Goal: Task Accomplishment & Management: Use online tool/utility

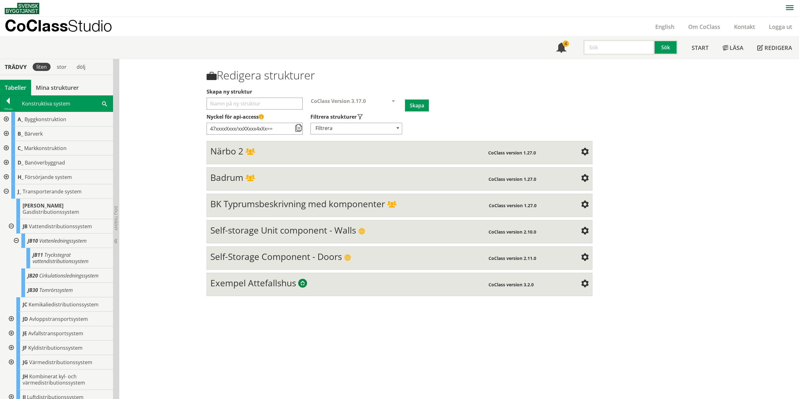
scroll to position [245, 0]
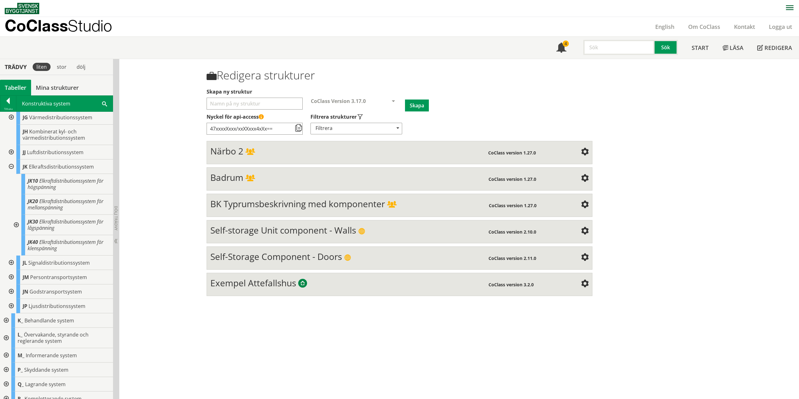
click at [16, 217] on div at bounding box center [15, 225] width 11 height 20
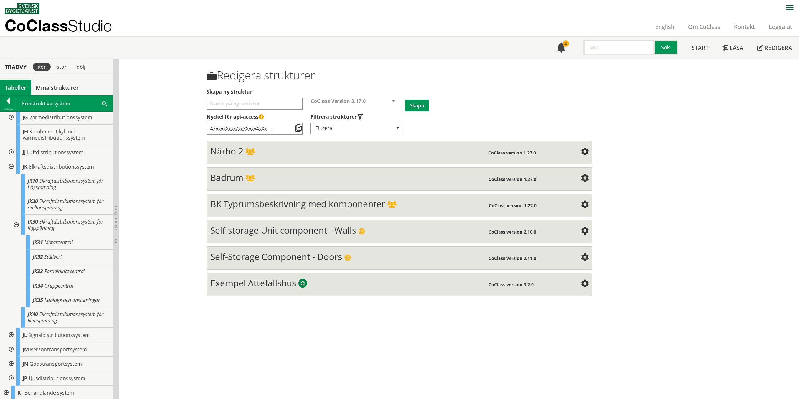
click at [11, 160] on div at bounding box center [10, 166] width 11 height 14
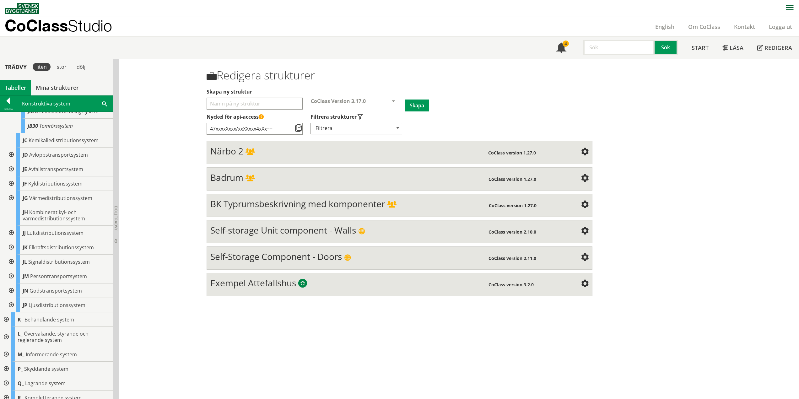
click at [13, 256] on div at bounding box center [10, 262] width 11 height 14
click at [17, 232] on div at bounding box center [15, 239] width 11 height 20
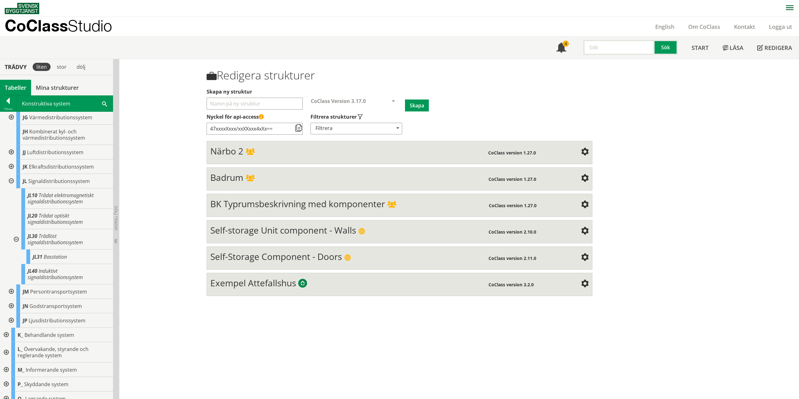
click at [12, 177] on div at bounding box center [10, 181] width 11 height 14
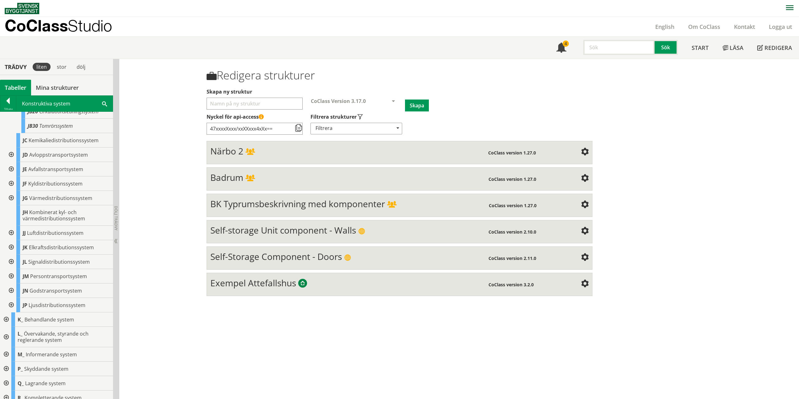
click at [11, 270] on div at bounding box center [10, 276] width 11 height 14
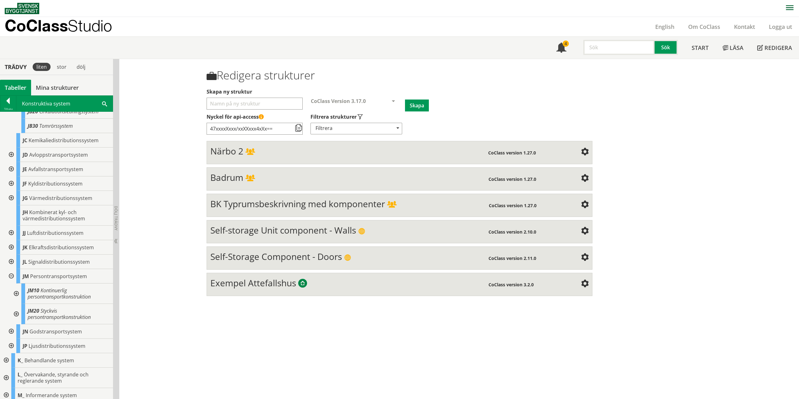
scroll to position [205, 0]
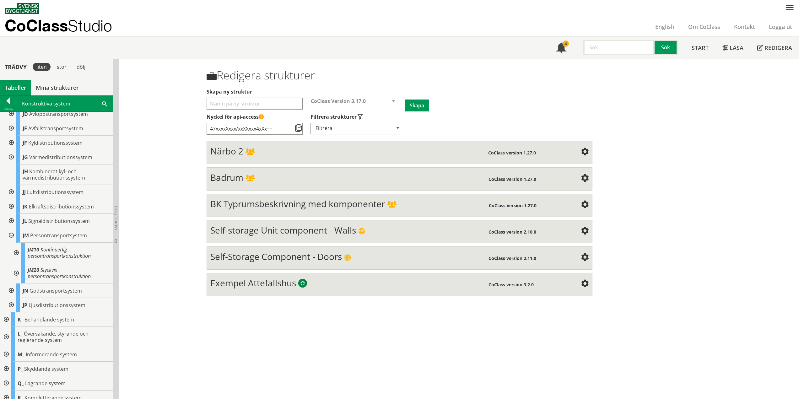
click at [17, 246] on div at bounding box center [15, 253] width 11 height 20
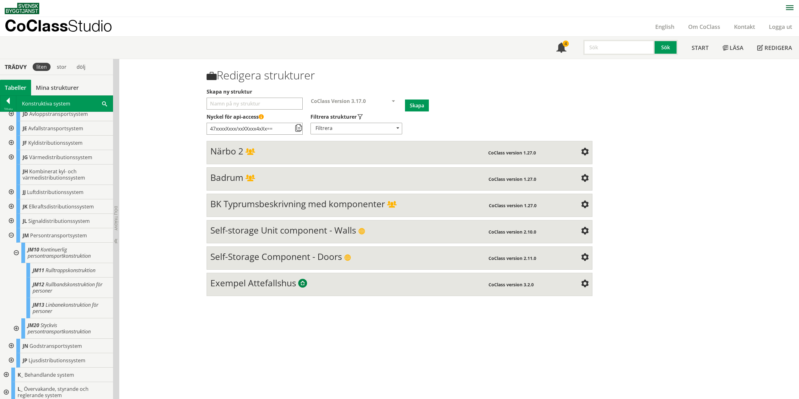
scroll to position [245, 0]
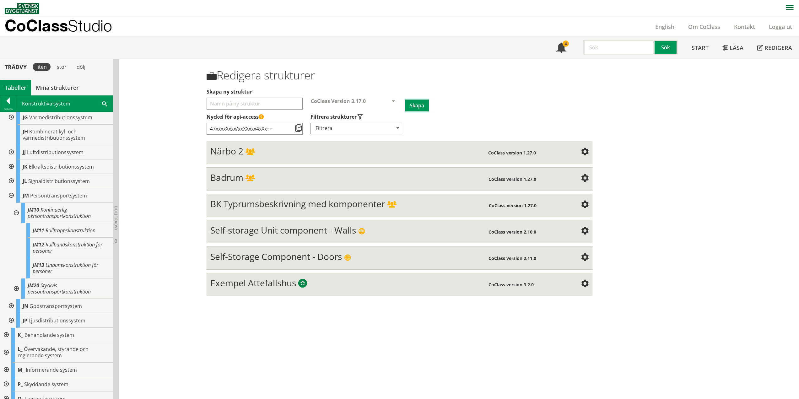
click at [16, 282] on div at bounding box center [15, 288] width 11 height 20
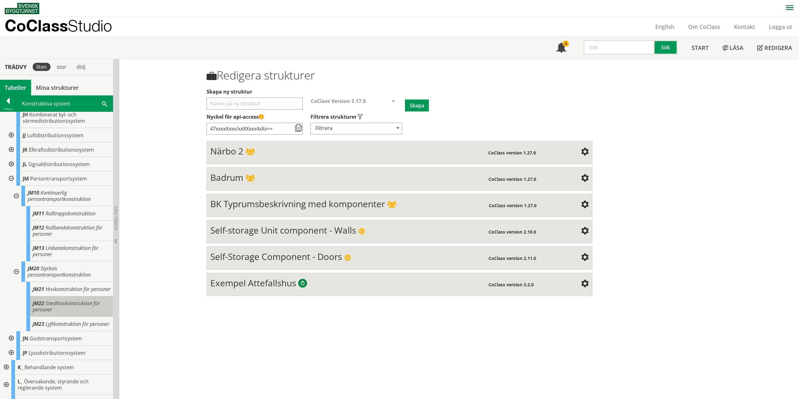
scroll to position [276, 0]
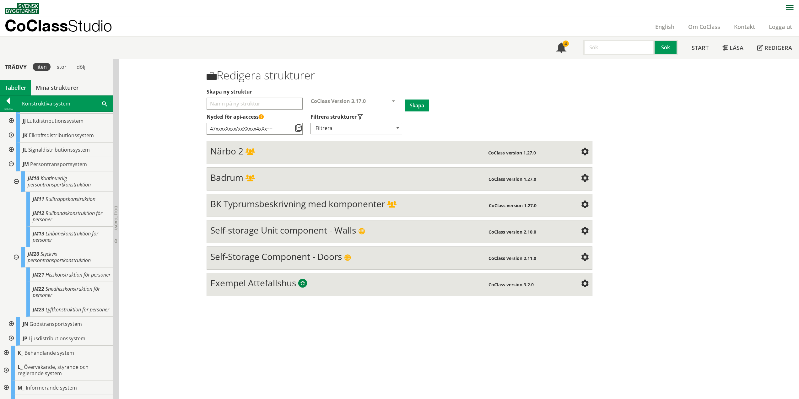
click at [16, 251] on div at bounding box center [15, 257] width 11 height 20
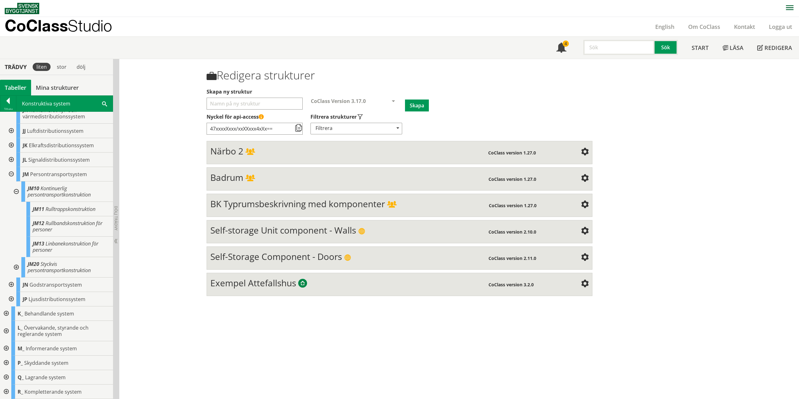
scroll to position [260, 0]
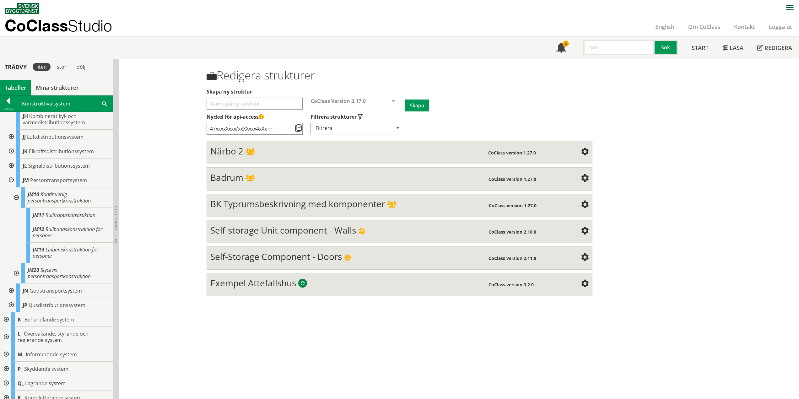
click at [17, 193] on div at bounding box center [15, 197] width 11 height 20
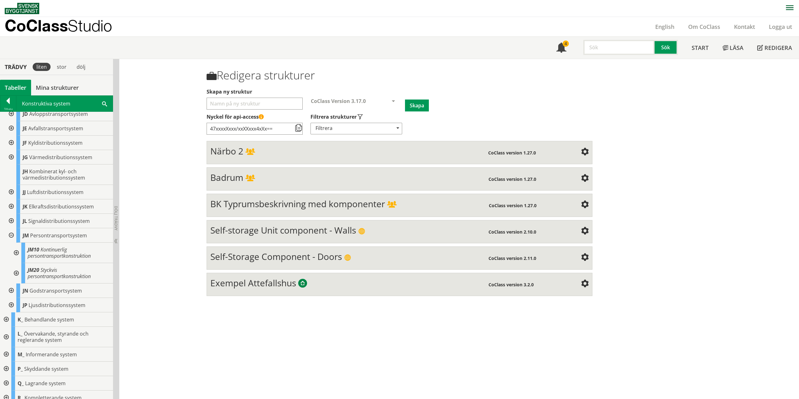
click at [18, 266] on div at bounding box center [15, 273] width 11 height 20
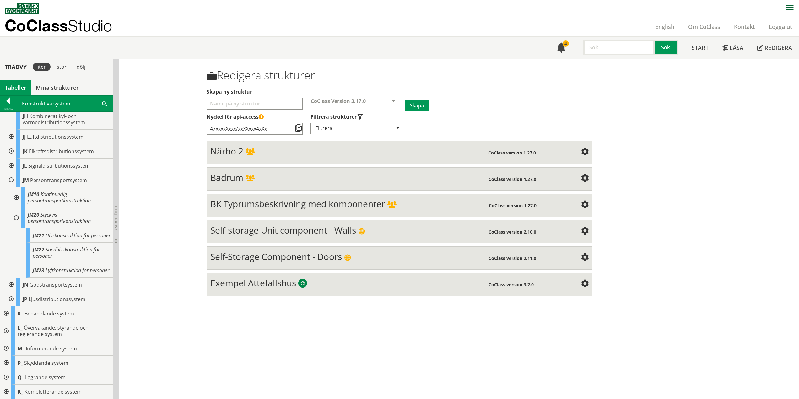
click at [17, 208] on div at bounding box center [15, 218] width 11 height 20
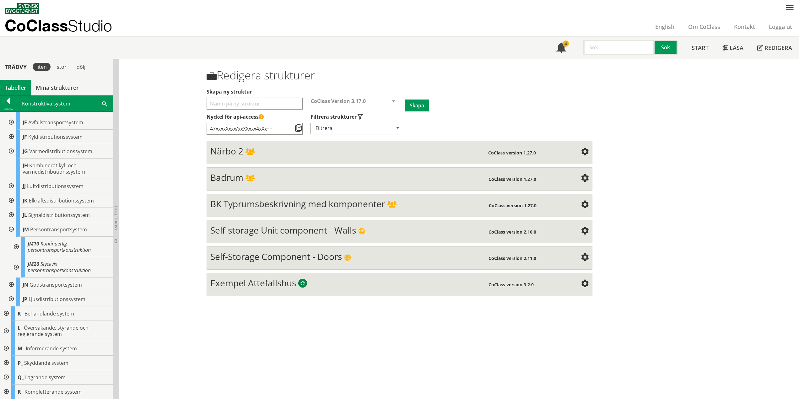
scroll to position [205, 0]
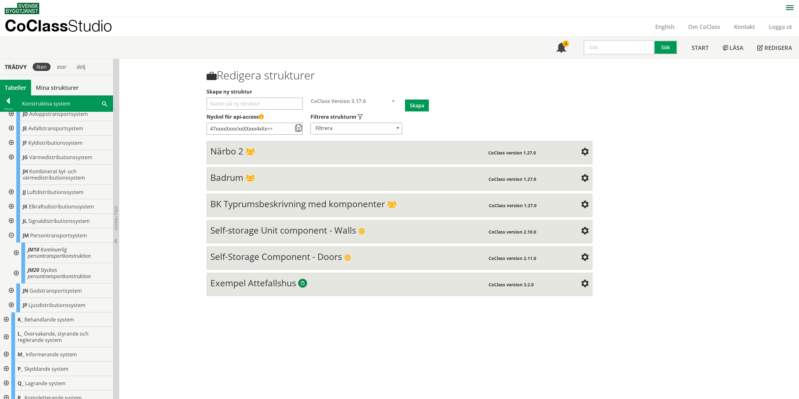
click at [10, 228] on div at bounding box center [10, 235] width 11 height 14
click at [12, 284] on div at bounding box center [10, 290] width 11 height 14
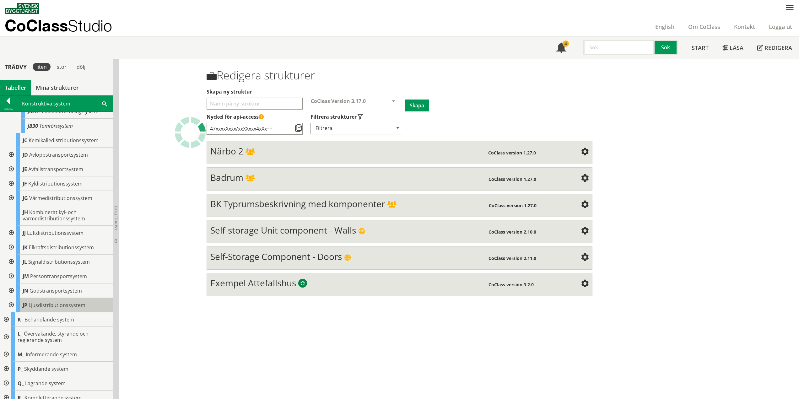
scroll to position [205, 0]
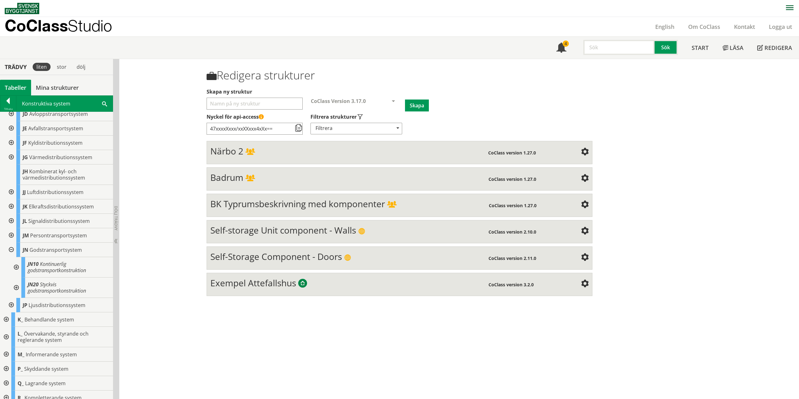
click at [17, 262] on div at bounding box center [15, 267] width 11 height 20
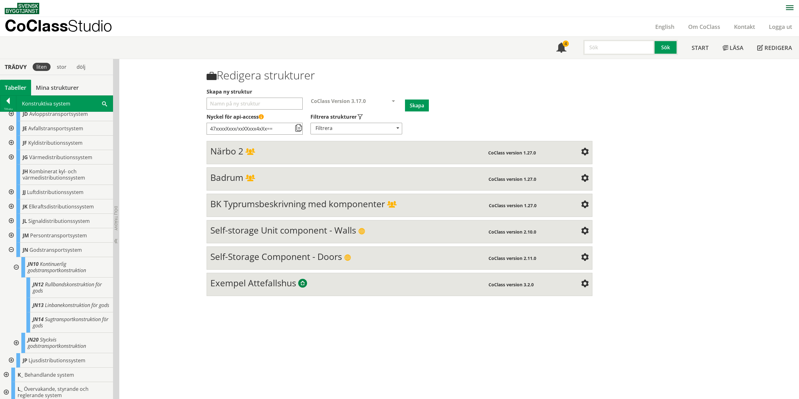
scroll to position [266, 0]
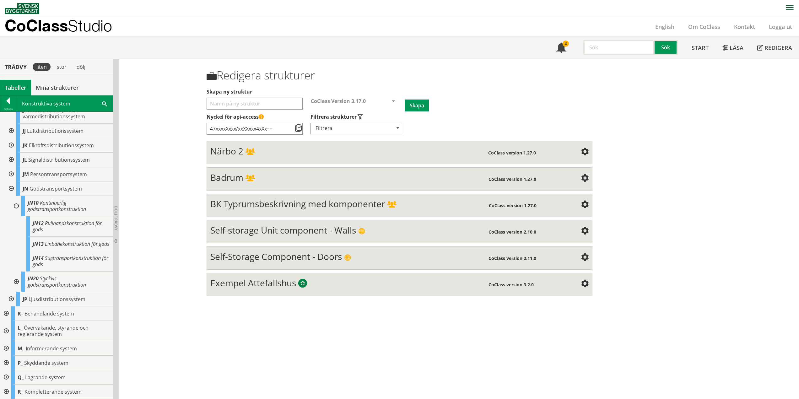
click at [16, 280] on div at bounding box center [15, 282] width 11 height 20
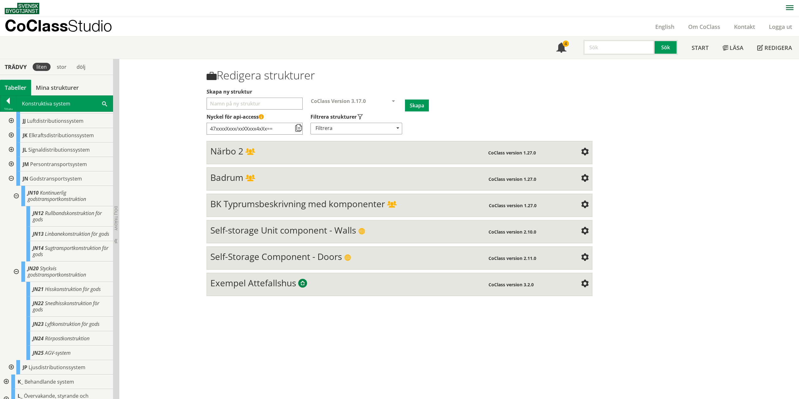
click at [16, 189] on div at bounding box center [15, 196] width 11 height 20
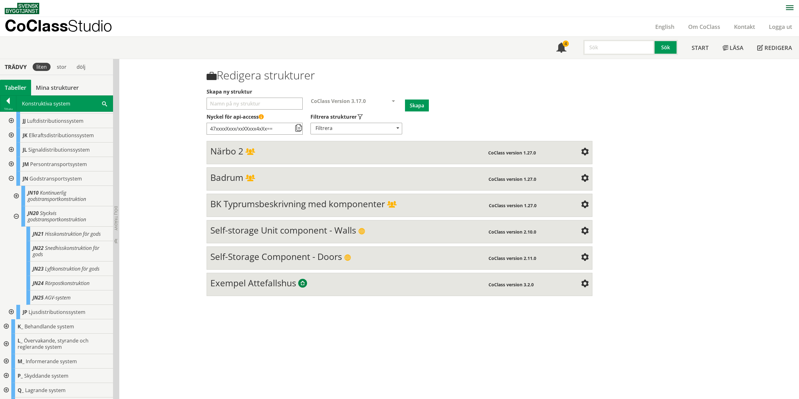
click at [17, 211] on div at bounding box center [15, 216] width 11 height 20
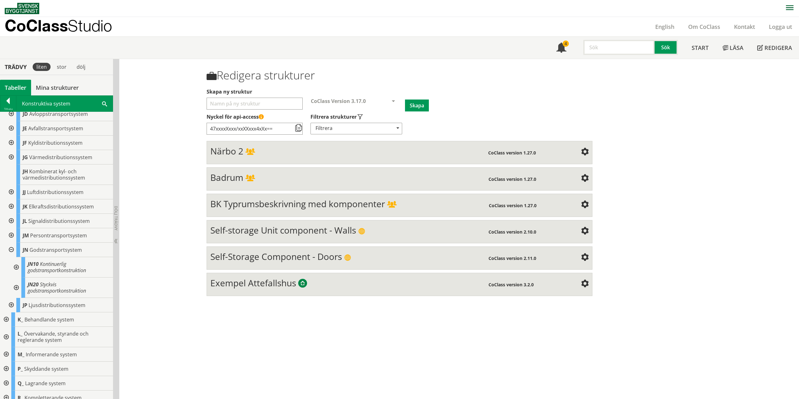
click at [17, 280] on div at bounding box center [15, 288] width 11 height 20
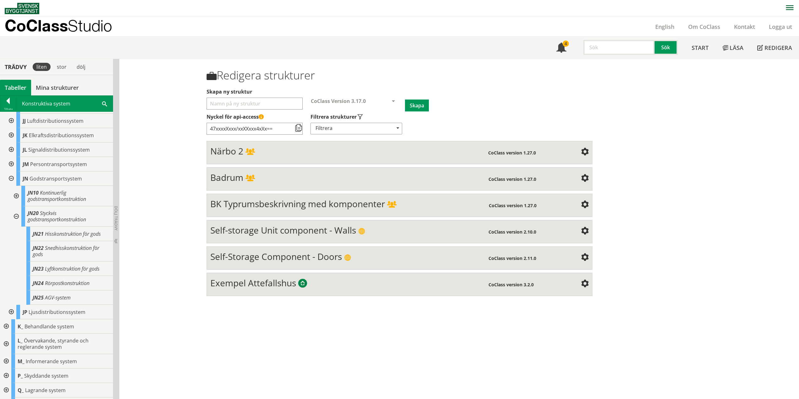
click at [16, 190] on div at bounding box center [15, 196] width 11 height 20
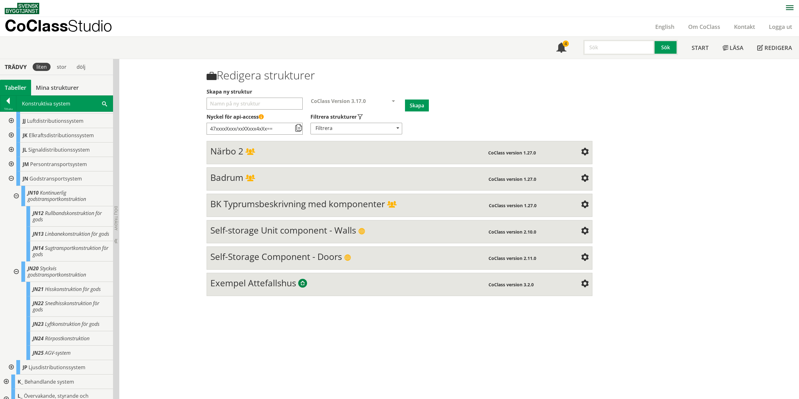
click at [16, 190] on div at bounding box center [15, 196] width 11 height 20
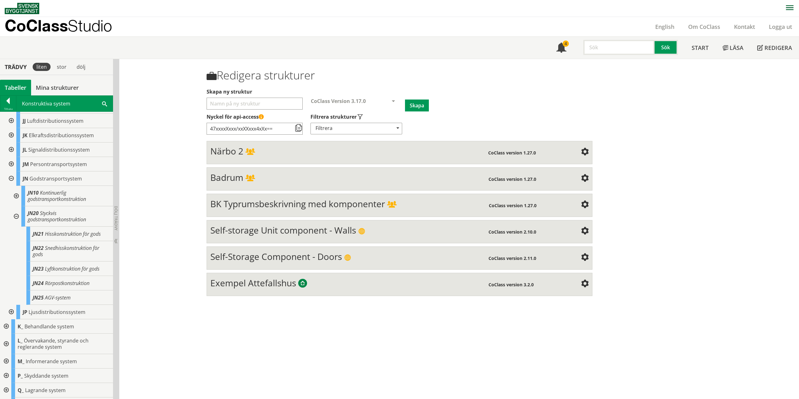
click at [12, 306] on div at bounding box center [10, 312] width 11 height 14
click at [13, 305] on div at bounding box center [10, 312] width 11 height 14
click at [16, 211] on div at bounding box center [15, 216] width 11 height 20
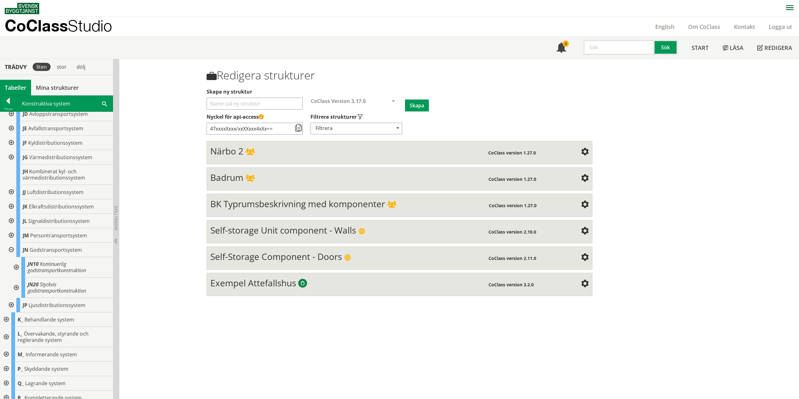
click at [10, 243] on div at bounding box center [10, 250] width 11 height 14
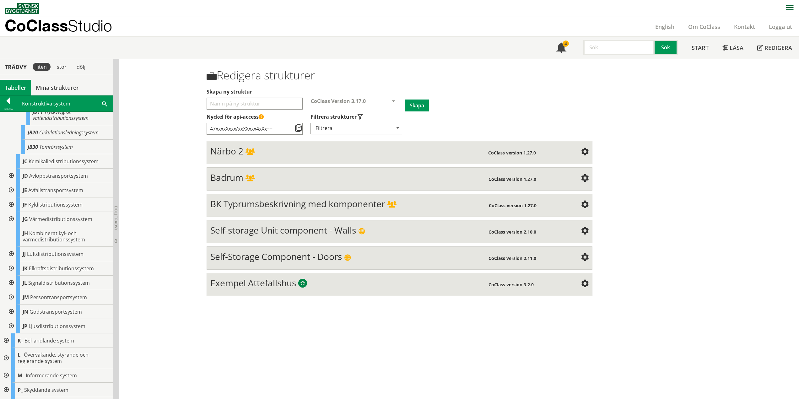
scroll to position [164, 0]
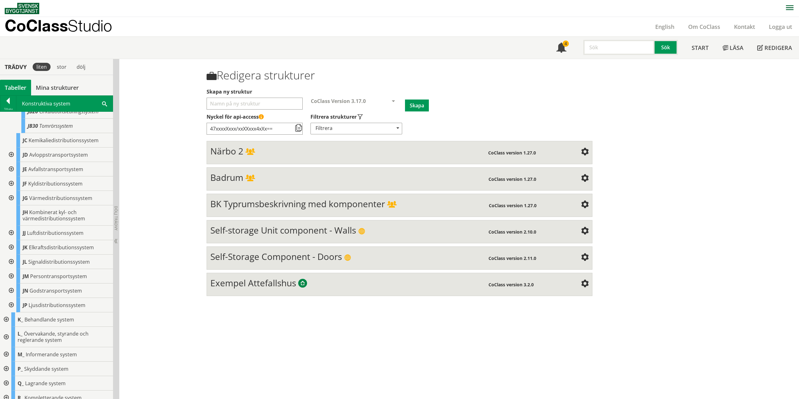
click at [12, 287] on div at bounding box center [10, 290] width 11 height 14
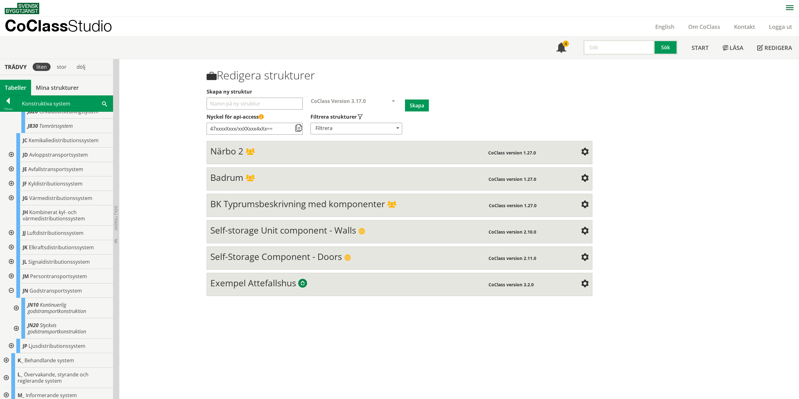
click at [13, 269] on div at bounding box center [10, 276] width 11 height 14
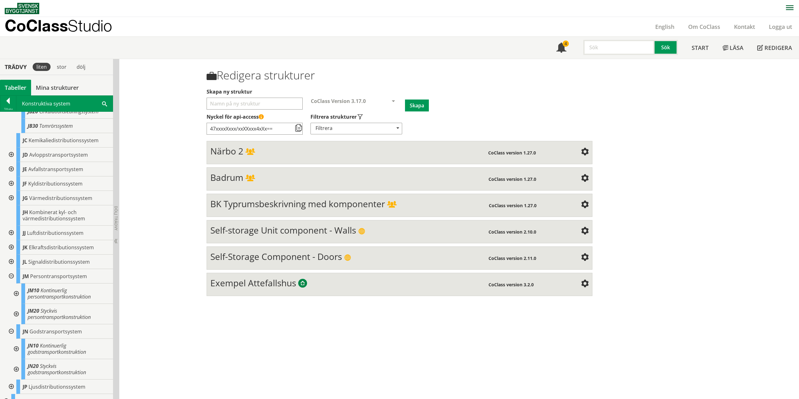
click at [17, 306] on div at bounding box center [15, 314] width 11 height 20
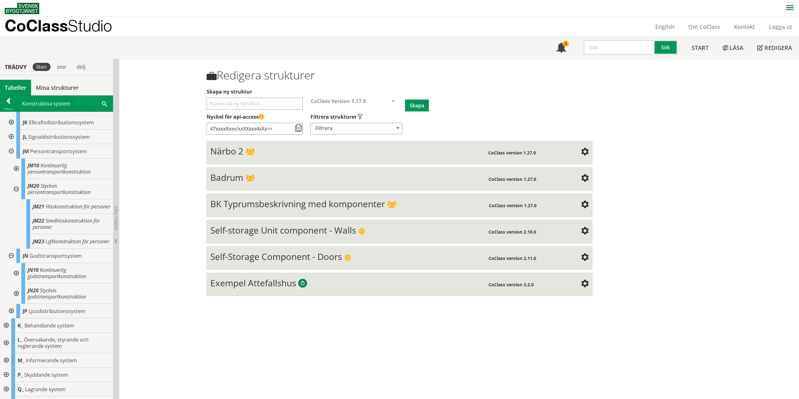
scroll to position [290, 0]
click at [19, 278] on div at bounding box center [15, 272] width 11 height 20
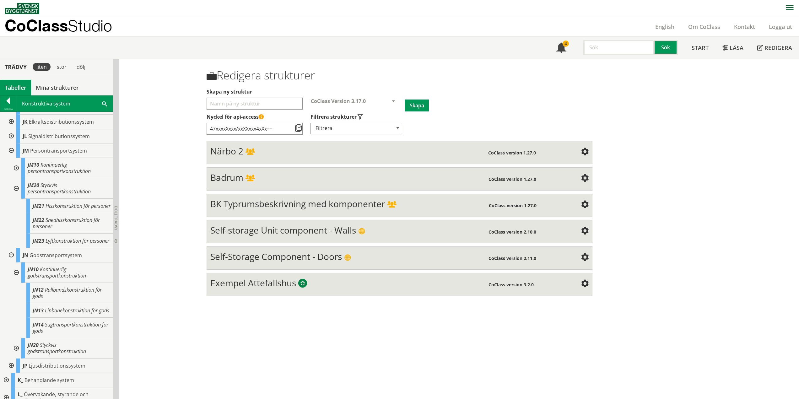
click at [16, 278] on div at bounding box center [15, 272] width 11 height 20
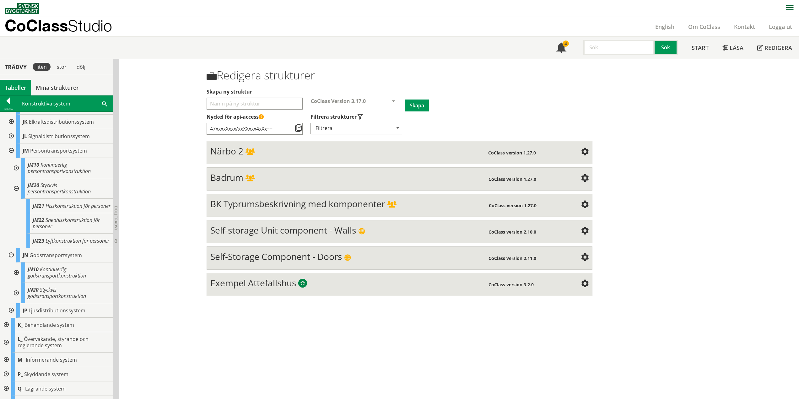
click at [15, 297] on div at bounding box center [15, 293] width 11 height 20
